Goal: Transaction & Acquisition: Download file/media

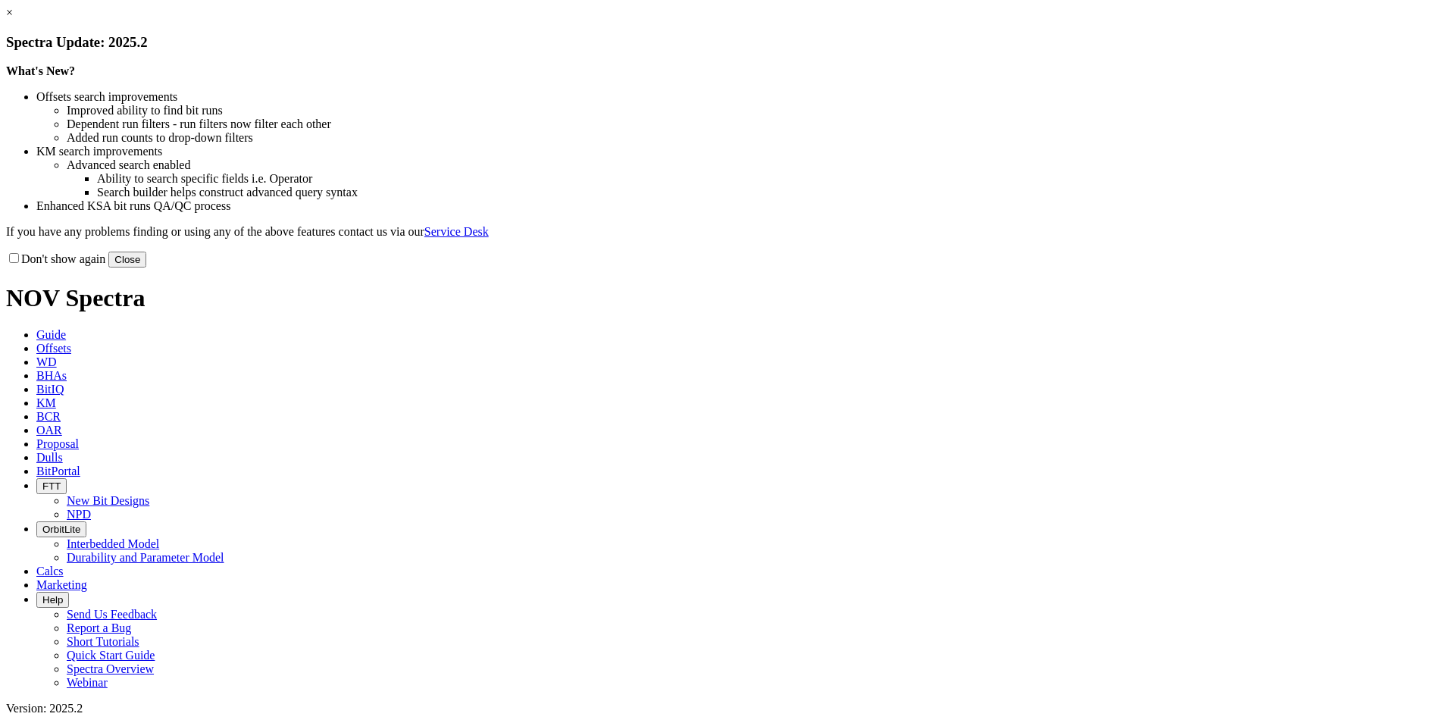
click at [146, 267] on button "Close" at bounding box center [127, 260] width 38 height 16
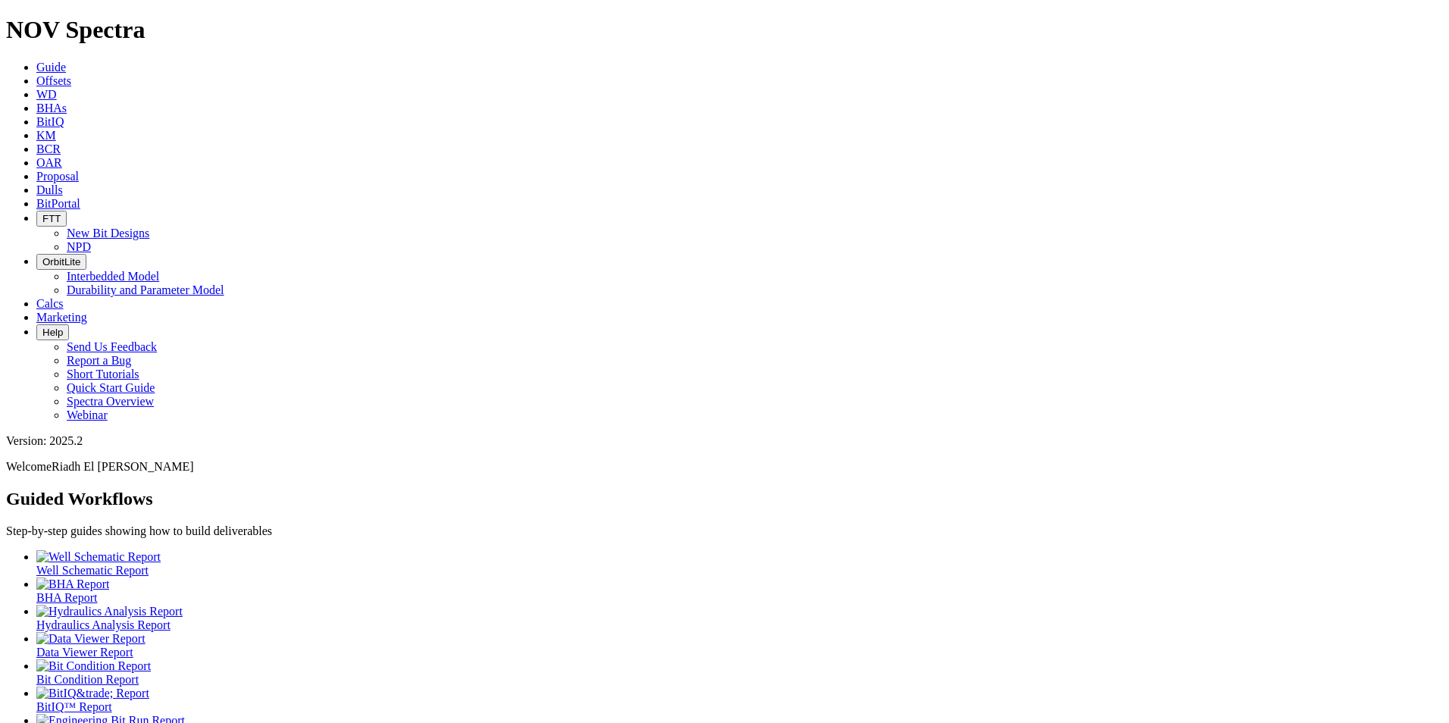
click at [87, 311] on link "Marketing" at bounding box center [61, 317] width 51 height 13
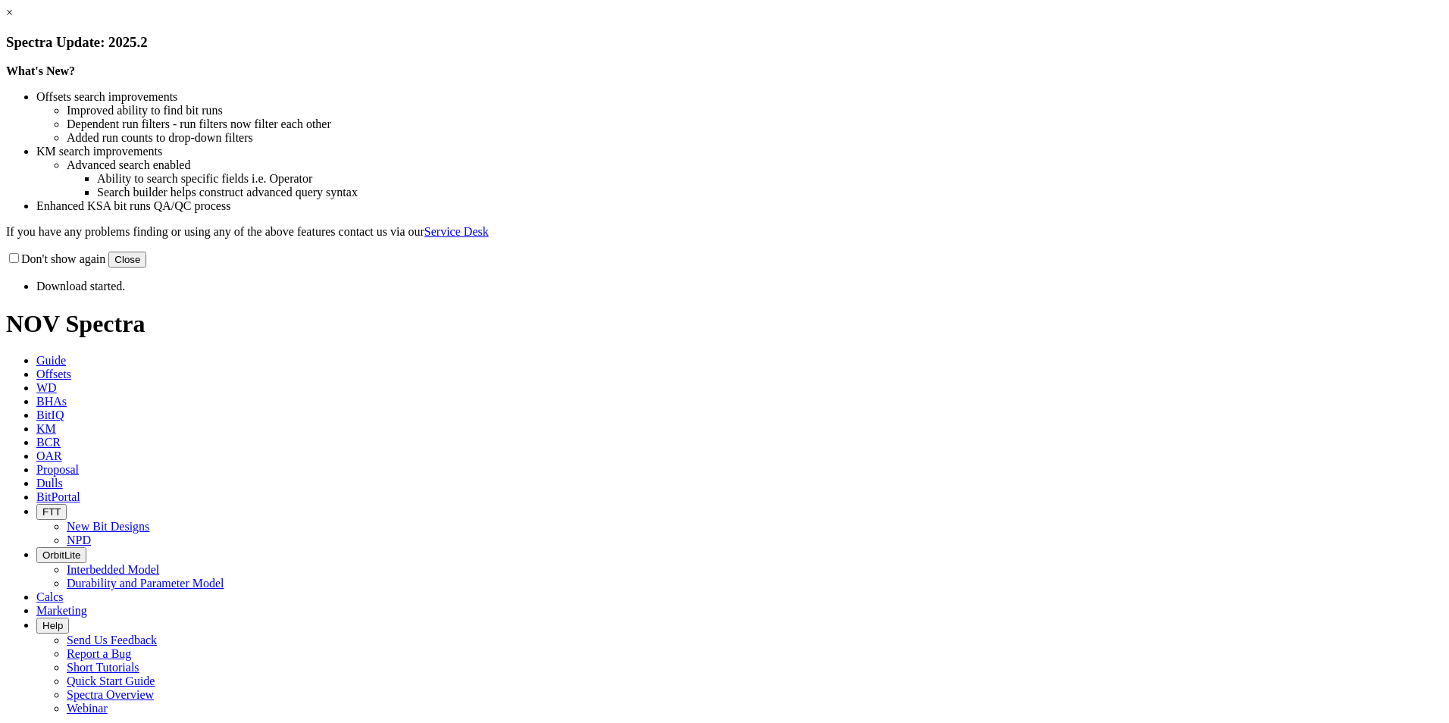
click at [13, 19] on link "×" at bounding box center [9, 12] width 7 height 13
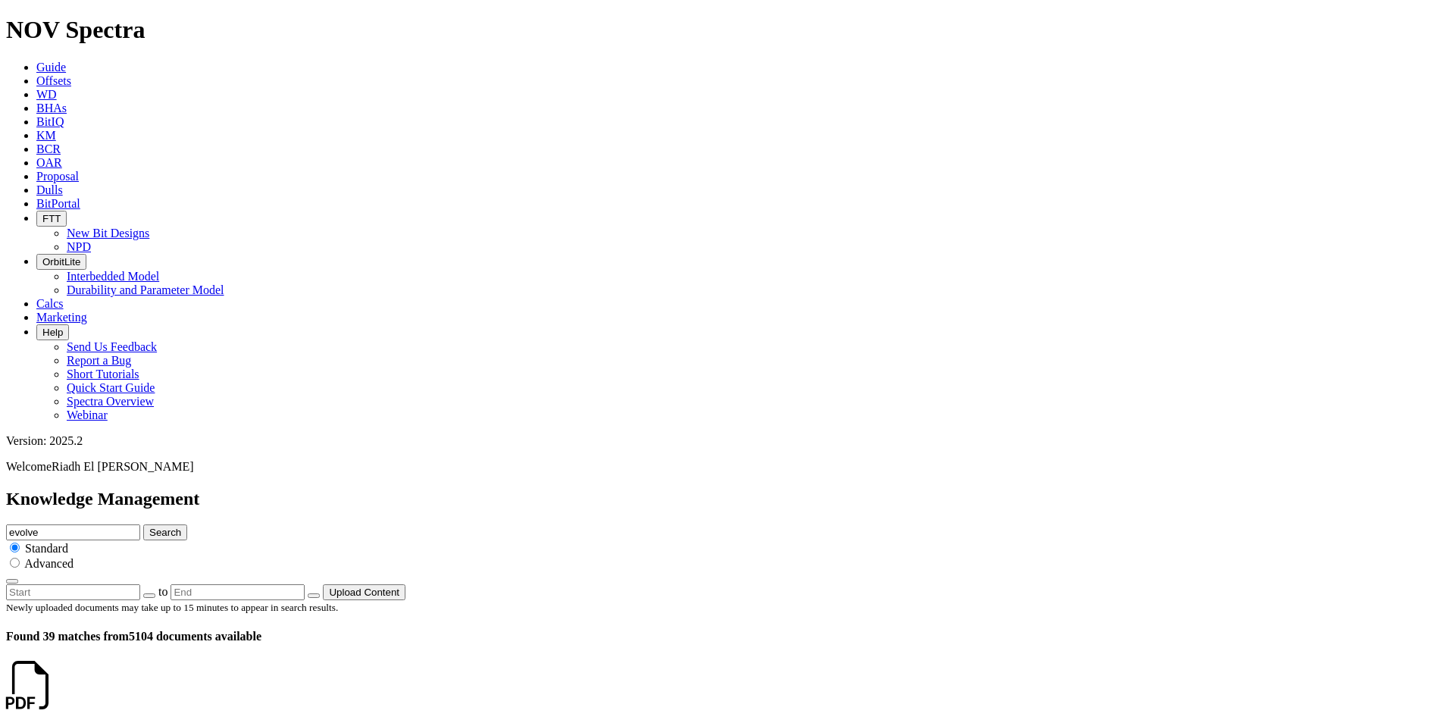
click at [55, 693] on icon at bounding box center [55, 699] width 0 height 13
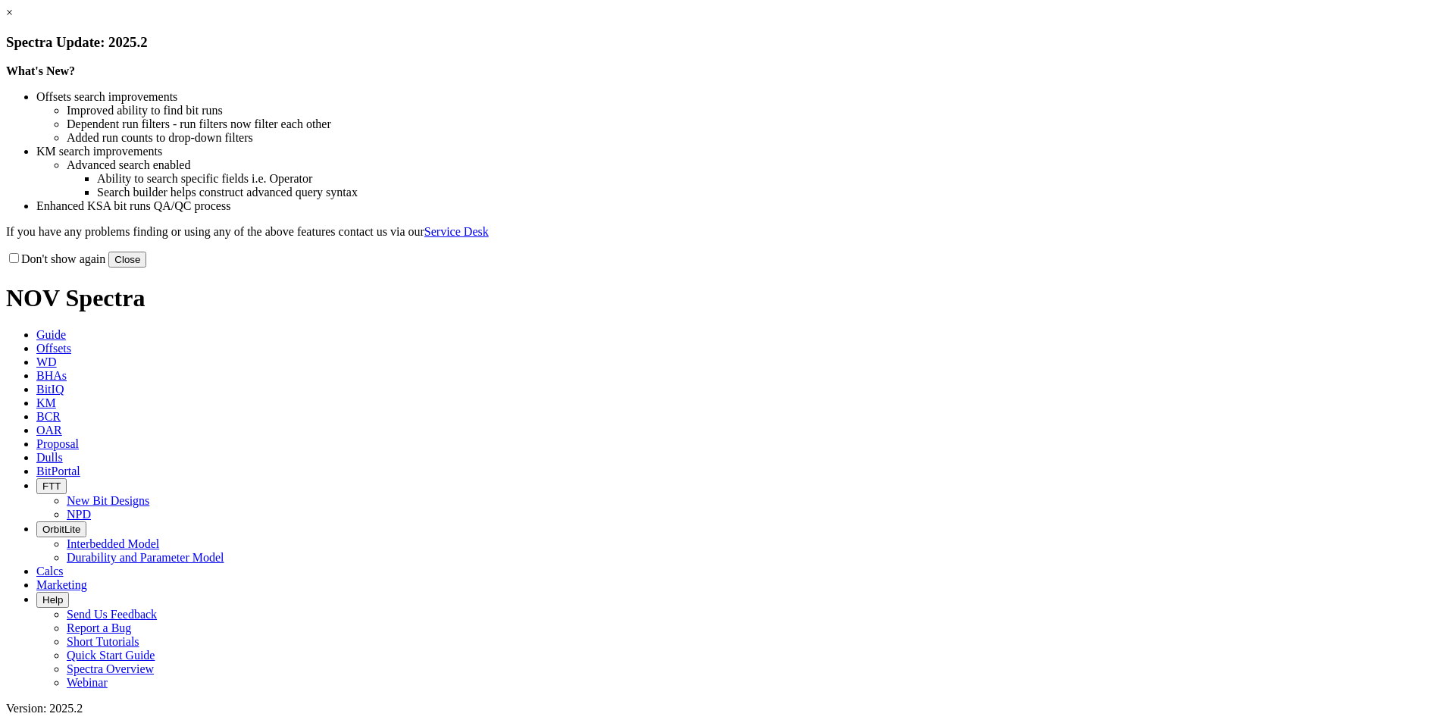
click at [13, 19] on link "×" at bounding box center [9, 12] width 7 height 13
